Goal: Obtain resource: Download file/media

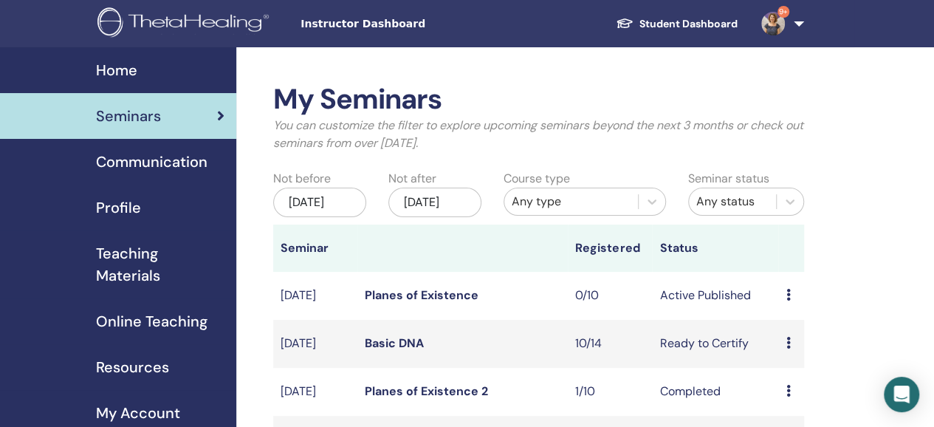
click at [127, 72] on span "Home" at bounding box center [116, 70] width 41 height 22
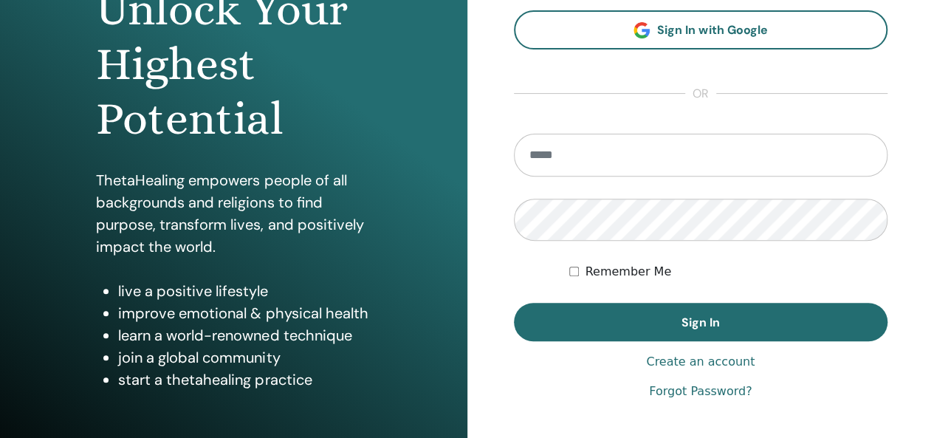
scroll to position [270, 0]
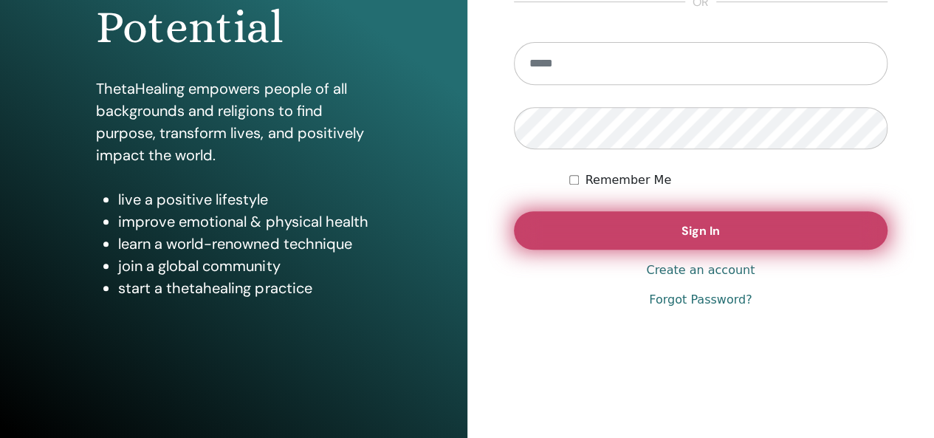
type input "**********"
click at [702, 240] on button "Sign In" at bounding box center [701, 230] width 374 height 38
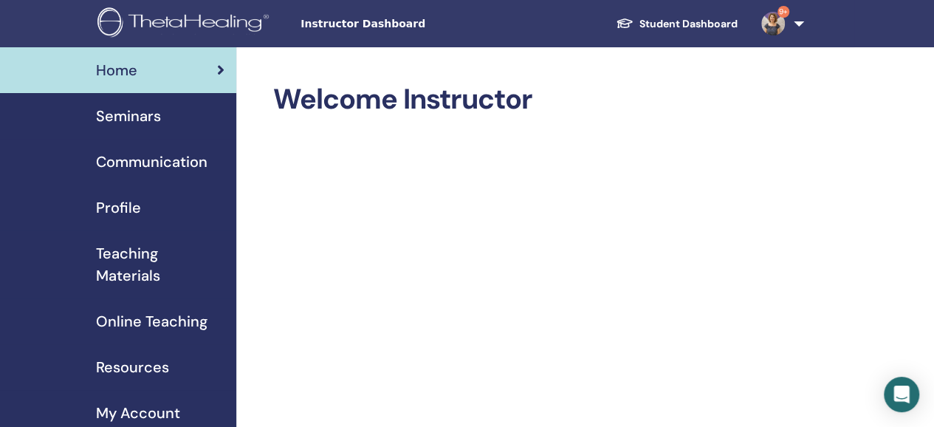
click at [145, 116] on span "Seminars" at bounding box center [128, 116] width 65 height 22
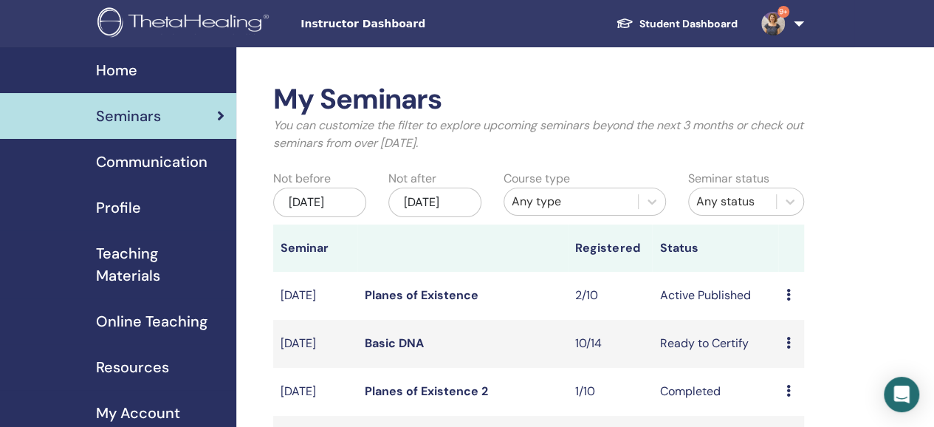
click at [138, 267] on span "Teaching Materials" at bounding box center [160, 264] width 128 height 44
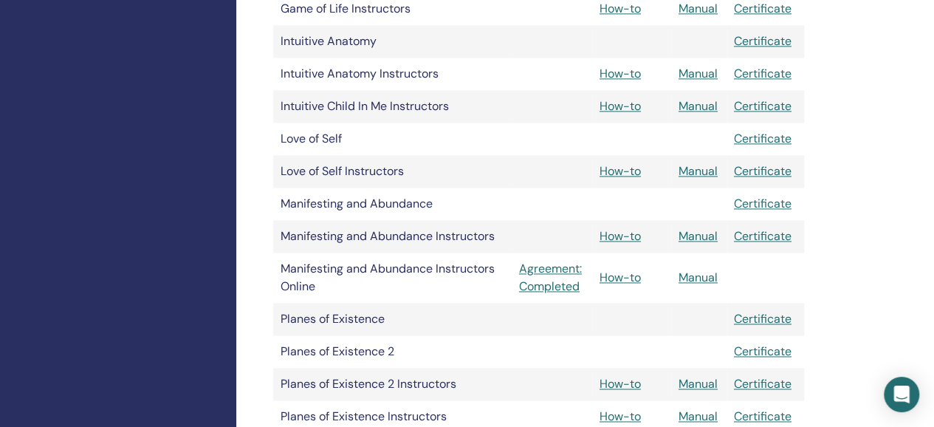
scroll to position [1107, 0]
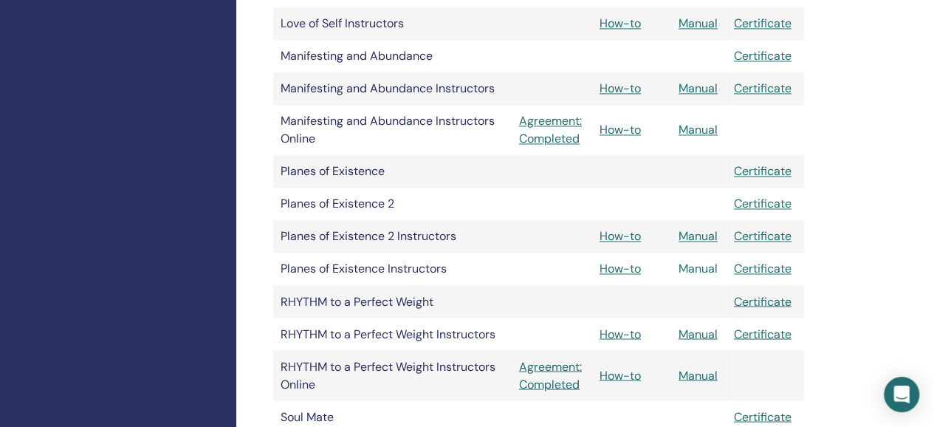
click at [698, 267] on link "Manual" at bounding box center [697, 269] width 39 height 16
